Goal: Task Accomplishment & Management: Manage account settings

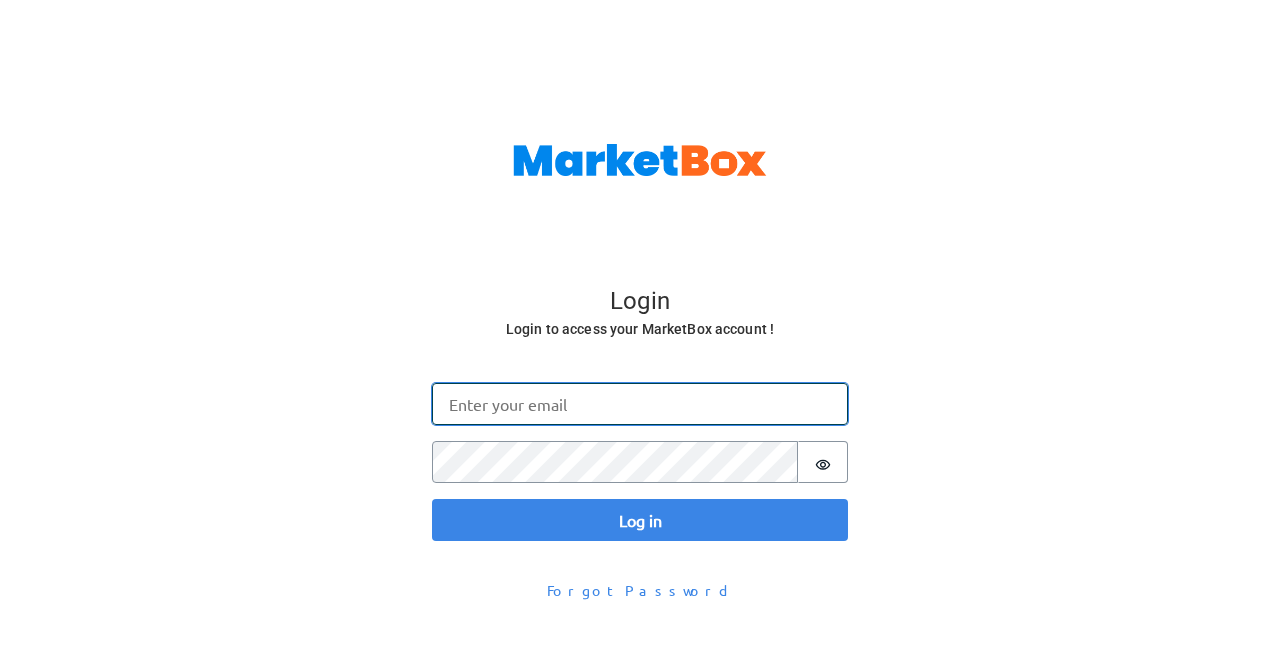
click at [485, 399] on input "Email" at bounding box center [640, 404] width 416 height 42
click at [504, 402] on input "Email" at bounding box center [640, 404] width 416 height 42
type input "[PERSON_NAME][EMAIL_ADDRESS][DOMAIN_NAME]"
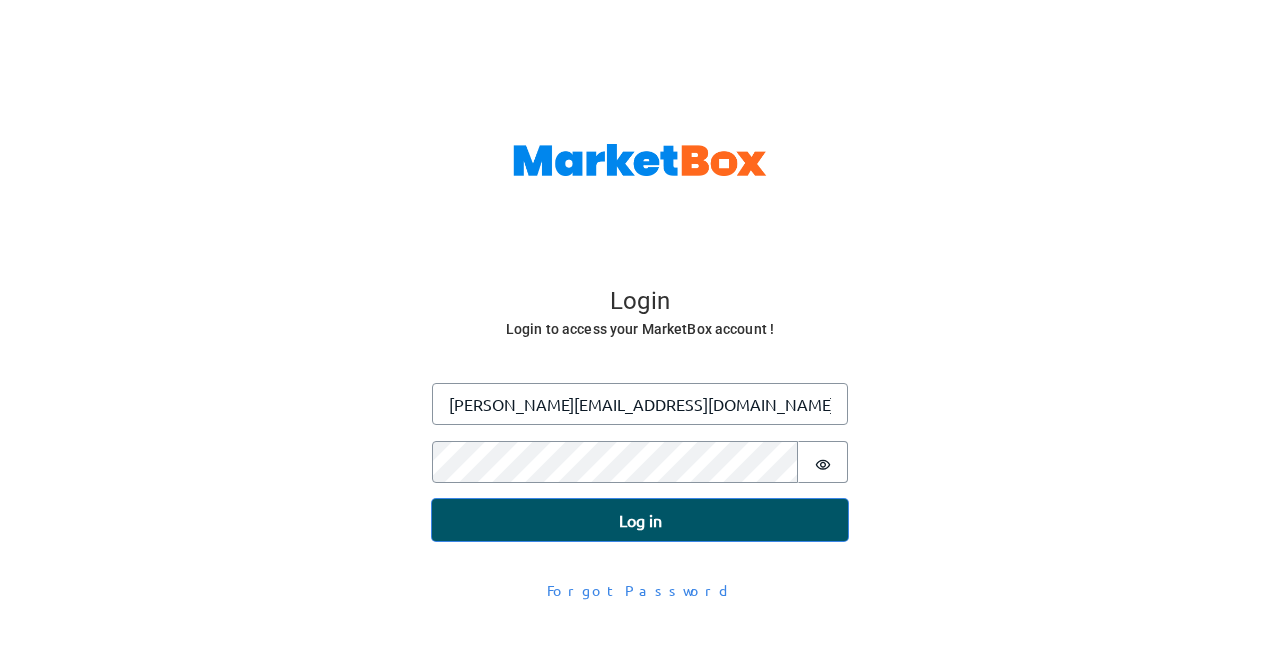
click at [583, 523] on button "Log in" at bounding box center [640, 520] width 416 height 42
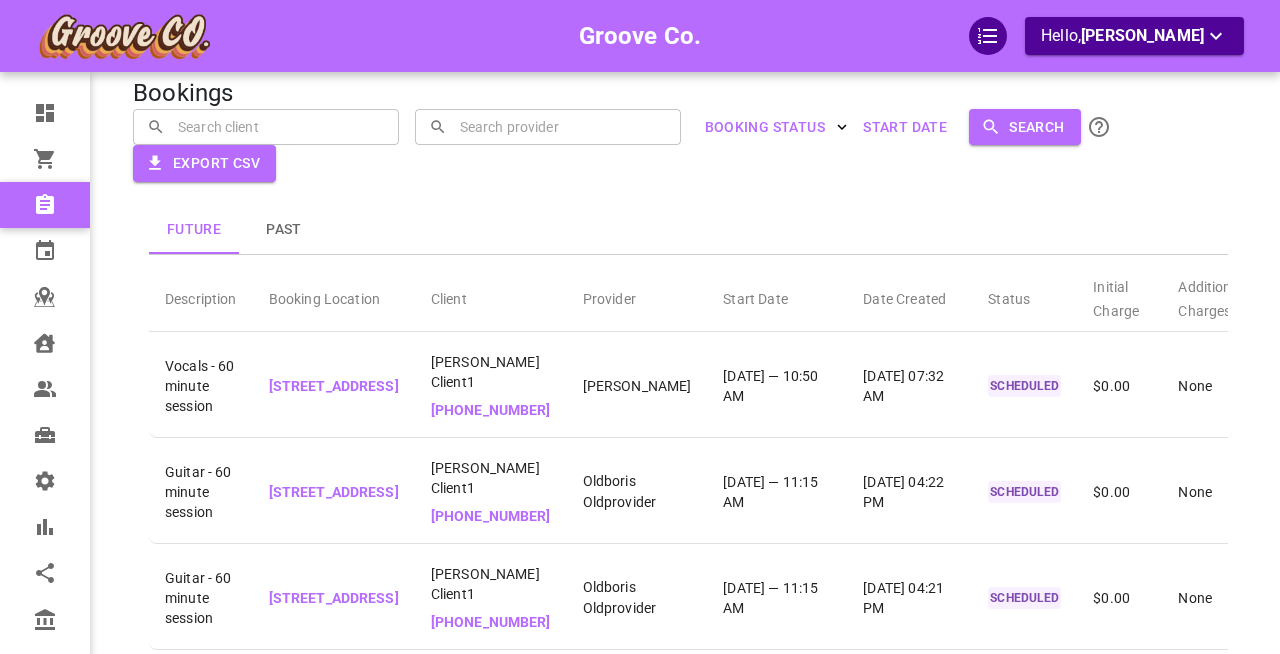
scroll to position [12, 0]
